Goal: Book appointment/travel/reservation

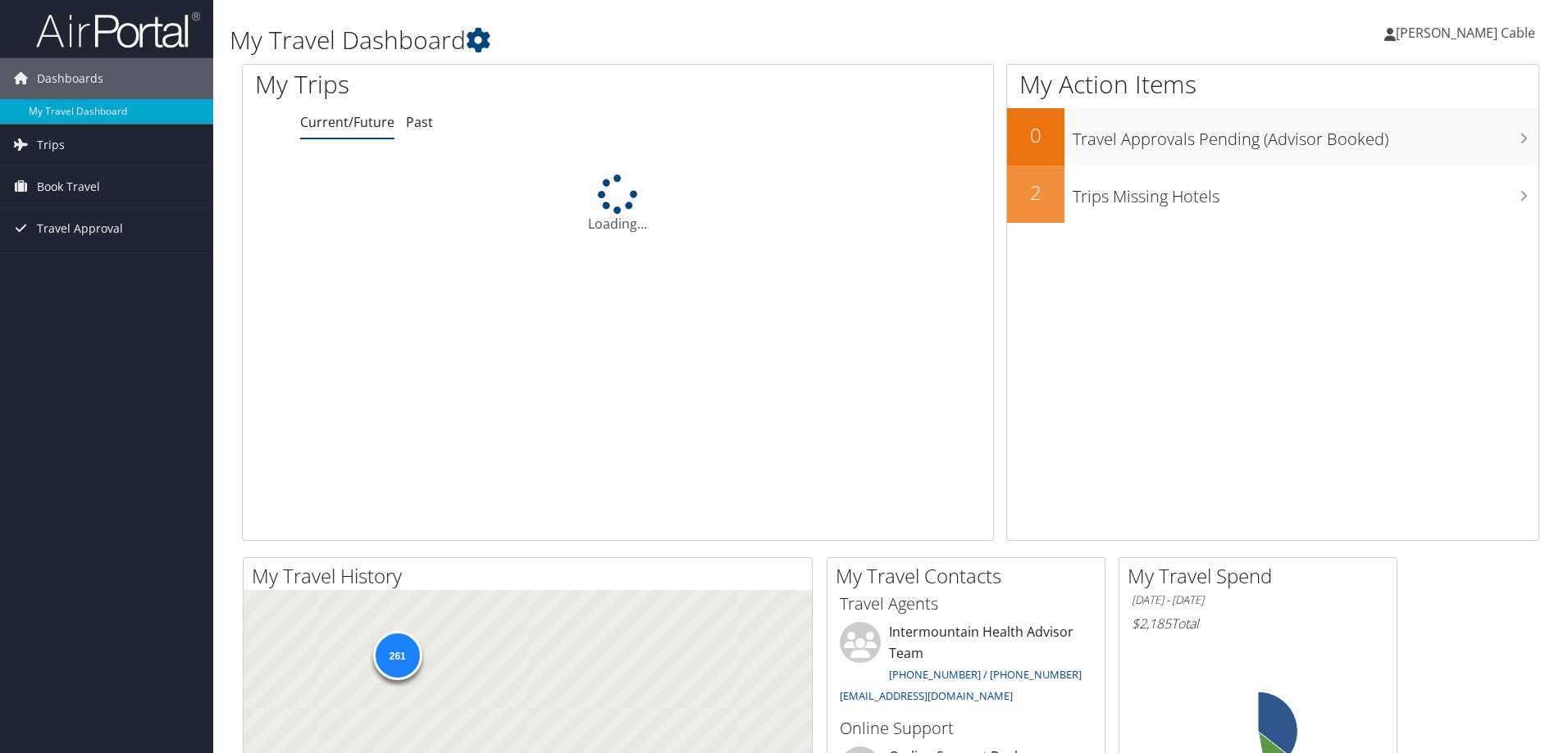
click at [80, 184] on span "Book Travel" at bounding box center [68, 187] width 63 height 41
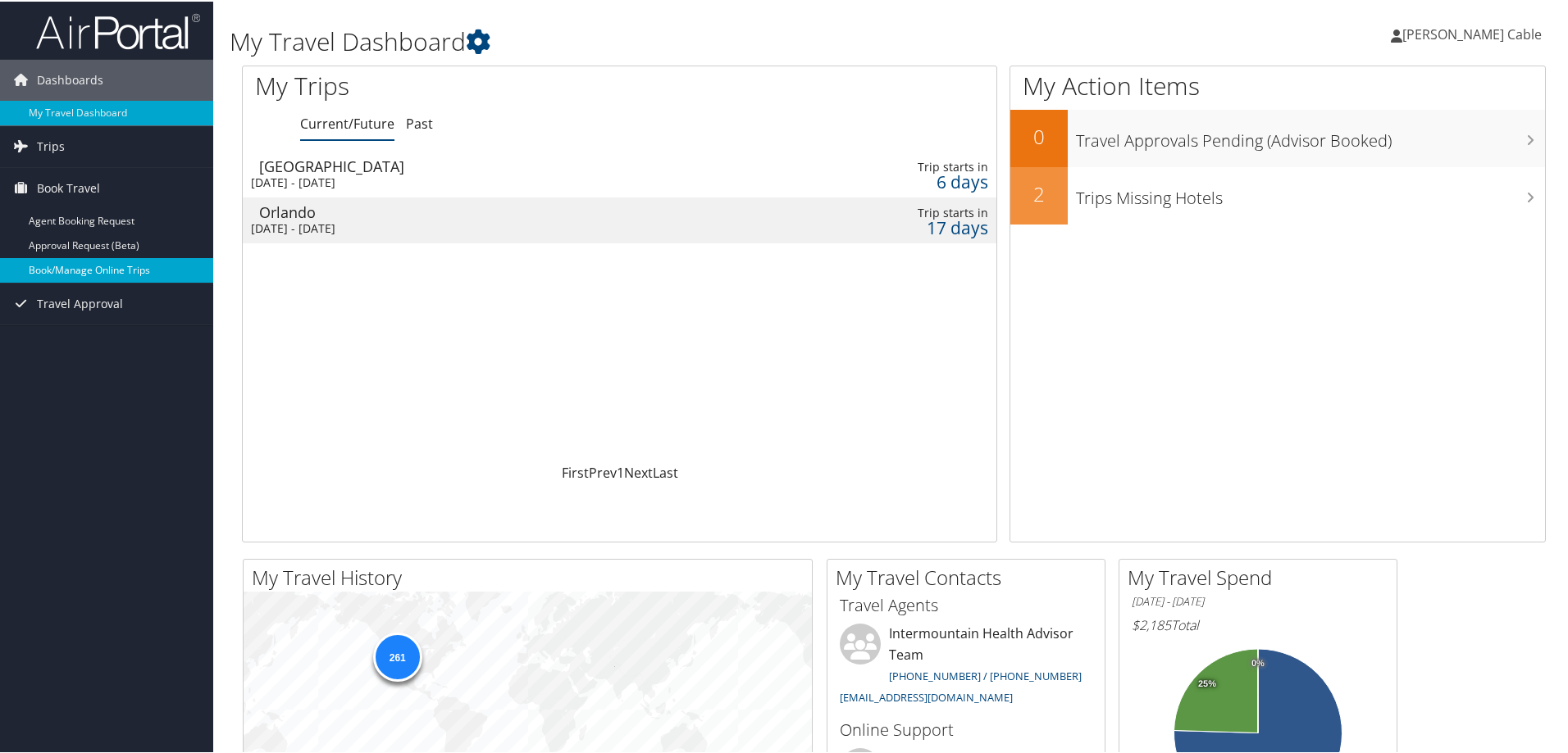
click at [89, 273] on link "Book/Manage Online Trips" at bounding box center [106, 269] width 214 height 25
